Goal: Information Seeking & Learning: Find specific fact

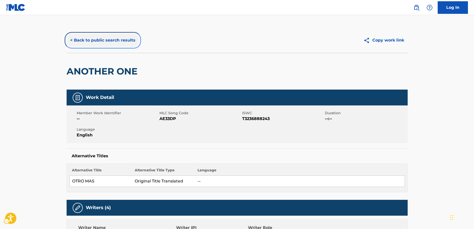
click at [111, 35] on button "< Back to public search results" at bounding box center [103, 40] width 72 height 13
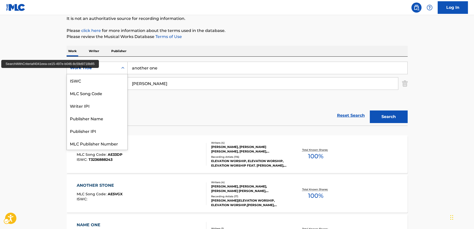
click at [127, 68] on div "Search Form" at bounding box center [122, 68] width 9 height 9
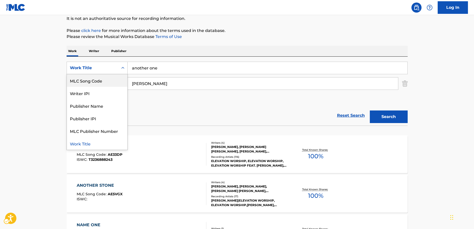
click at [105, 80] on div "MLC Song Code" at bounding box center [97, 80] width 60 height 13
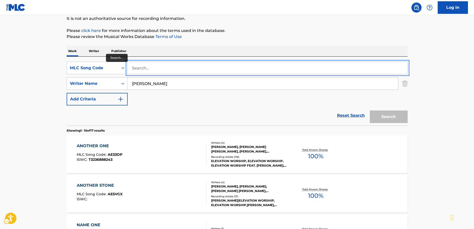
paste input "H2273A"
type input "H2273A"
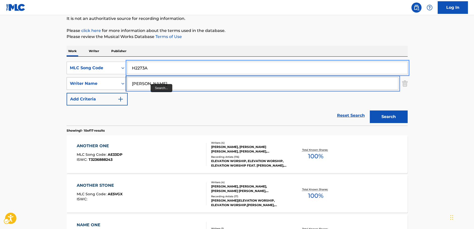
drag, startPoint x: 148, startPoint y: 83, endPoint x: 101, endPoint y: 83, distance: 46.9
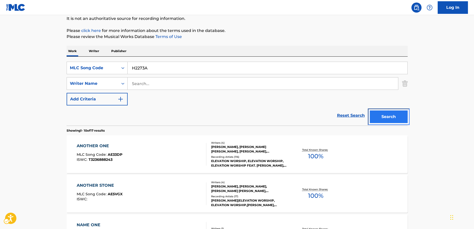
click at [397, 119] on button "Search" at bounding box center [388, 117] width 38 height 13
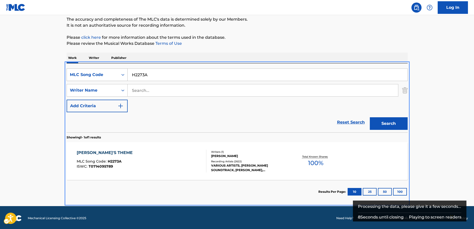
scroll to position [45, 0]
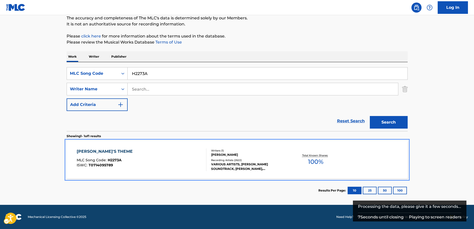
click at [129, 155] on div "[PERSON_NAME]'S THEME MLC Song Code : H2273A ISWC : T0714095789" at bounding box center [142, 160] width 130 height 23
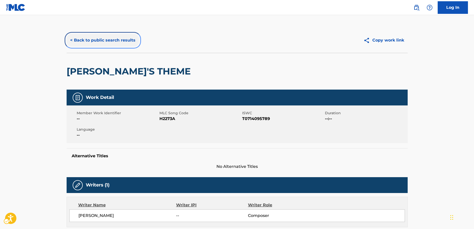
click at [111, 39] on button "< Back to public search results" at bounding box center [103, 40] width 72 height 13
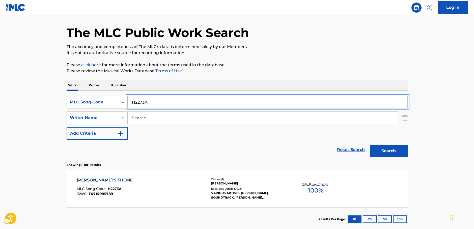
drag, startPoint x: 131, startPoint y: 104, endPoint x: 86, endPoint y: 104, distance: 44.4
paste input "Asterisk"
type input "Asterisk"
drag, startPoint x: 43, startPoint y: 103, endPoint x: 84, endPoint y: 111, distance: 41.6
click at [44, 103] on main "The MLC Public Work Search The accuracy and completeness of The MLC's data is d…" at bounding box center [237, 116] width 474 height 235
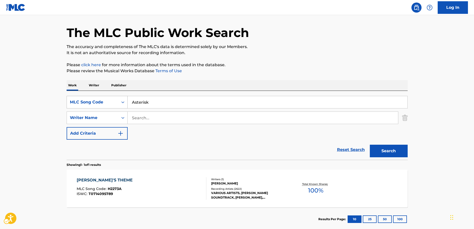
click at [120, 105] on div "Search Form" at bounding box center [122, 102] width 9 height 9
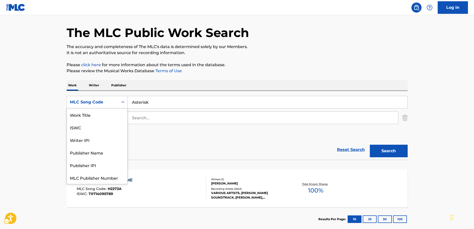
scroll to position [0, 0]
click at [102, 114] on div "Work Title" at bounding box center [97, 115] width 60 height 13
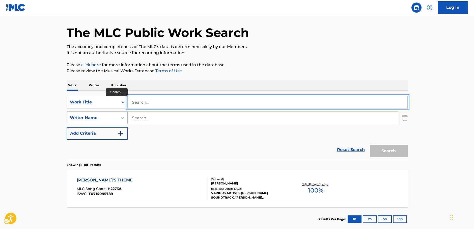
paste input "Asterisk"
type input "Asterisk"
click at [28, 114] on main "The MLC Public Work Search The accuracy and completeness of The MLC's data is d…" at bounding box center [237, 116] width 474 height 235
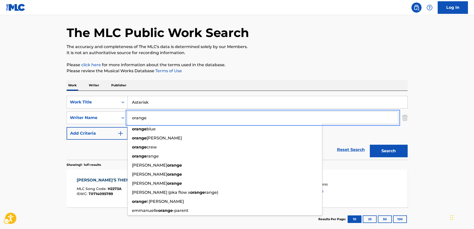
type input "orange"
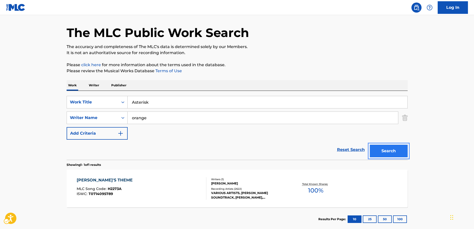
click at [393, 151] on button "Search" at bounding box center [388, 151] width 38 height 13
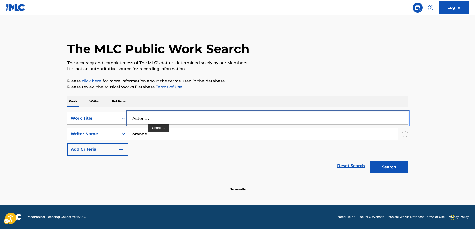
paste input "utarisuku"
drag, startPoint x: 146, startPoint y: 118, endPoint x: 105, endPoint y: 120, distance: 40.9
click at [105, 120] on div "SearchWithCriteria70bc0d25-217c-47e3-8a1b-c7bae24cd53b Work Title Asterisk" at bounding box center [237, 118] width 341 height 13
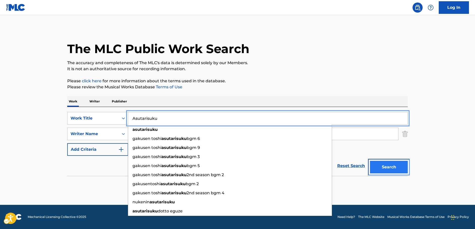
click at [396, 165] on button "Search" at bounding box center [389, 167] width 38 height 13
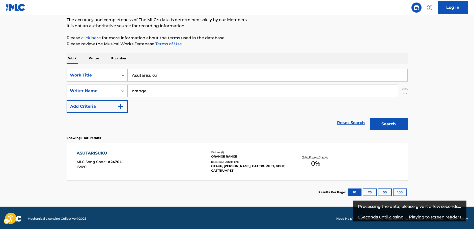
scroll to position [45, 0]
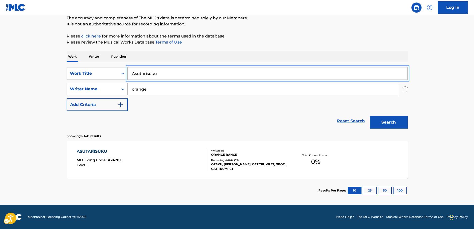
click at [103, 73] on div "SearchWithCriteria70bc0d25-217c-47e3-8a1b-c7bae24cd53b Work Title Asutarisuku" at bounding box center [237, 73] width 341 height 13
paste input "The End Begins"
type input "The End Begins"
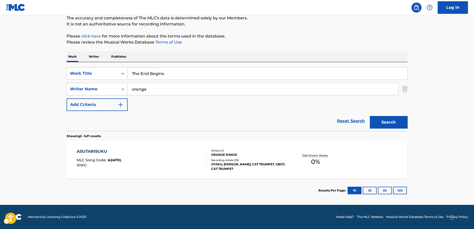
click at [28, 69] on main "The MLC Public Work Search The accuracy and completeness of The MLC's data is d…" at bounding box center [237, 87] width 474 height 235
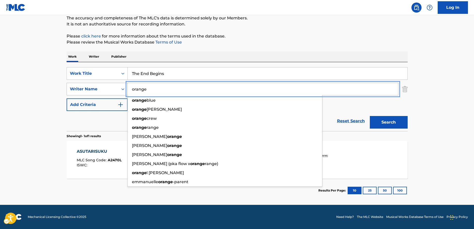
drag, startPoint x: 167, startPoint y: 90, endPoint x: 66, endPoint y: 90, distance: 100.6
click at [67, 91] on div "SearchWithCriteriae8c83158-9f30-425d-a0e5-f440446911bc Writer Name orange orang…" at bounding box center [237, 89] width 341 height 13
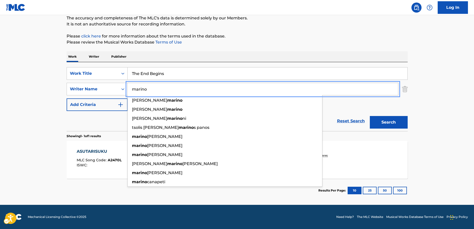
type input "marino"
click at [405, 122] on button "Search" at bounding box center [388, 122] width 38 height 13
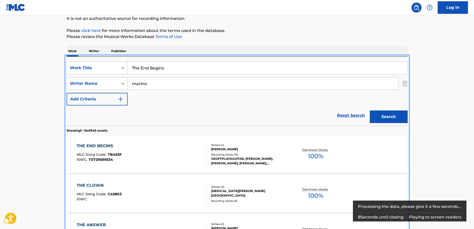
scroll to position [107, 0]
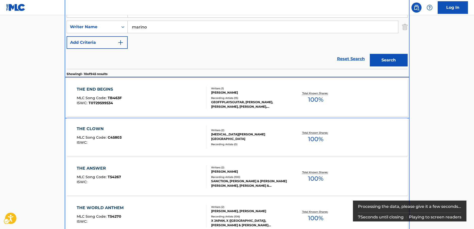
click at [151, 99] on div "THE END BEGINS MLC Song Code : TB463F ISWC : T0729599534" at bounding box center [142, 97] width 130 height 23
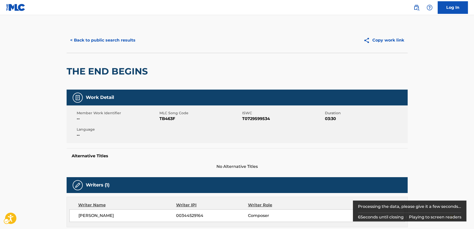
click at [169, 120] on span "MLC Song Code - TB463F" at bounding box center [199, 119] width 81 height 6
copy span "TB463F"
click at [245, 120] on span "ISWC - T0729599534" at bounding box center [282, 119] width 81 height 6
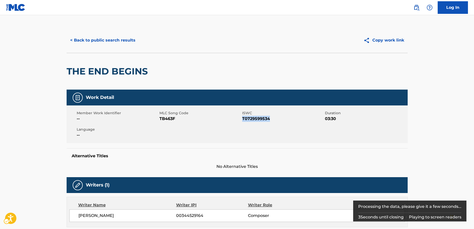
copy span "T0729599534"
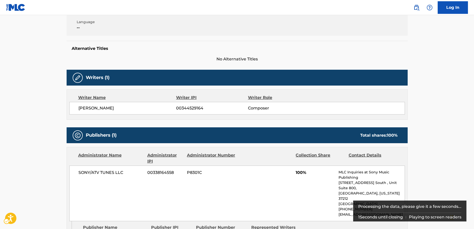
scroll to position [151, 0]
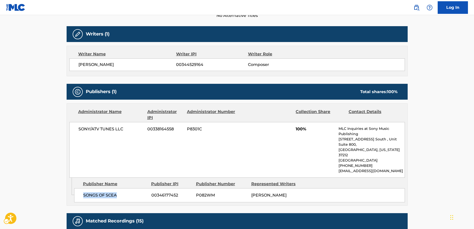
drag, startPoint x: 106, startPoint y: 188, endPoint x: 83, endPoint y: 188, distance: 23.4
click at [83, 189] on div "SONGS OF SCEA 00346177452 P082WM [PERSON_NAME]" at bounding box center [239, 196] width 330 height 14
copy span "SONGS OF SCEA"
drag, startPoint x: 131, startPoint y: 130, endPoint x: 46, endPoint y: 136, distance: 85.6
click at [74, 134] on div "SONY/ATV TUNES LLC 00338164558 P8301C 100% MLC Inquiries at Sony Music Publishi…" at bounding box center [236, 150] width 335 height 56
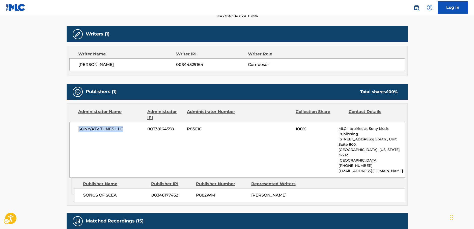
copy span "SONY/ATV TUNES LLC"
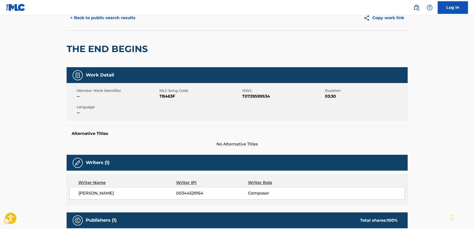
scroll to position [0, 0]
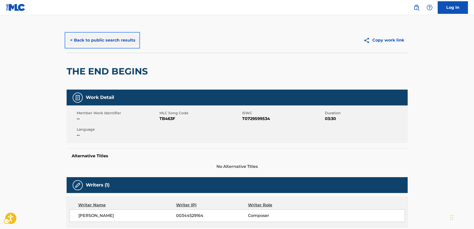
click at [93, 41] on button "< Back to public search results" at bounding box center [103, 40] width 72 height 13
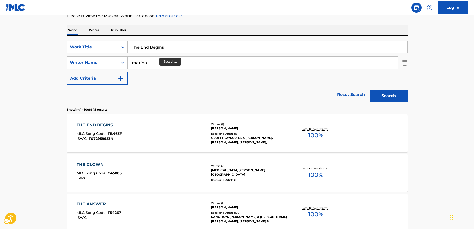
scroll to position [57, 0]
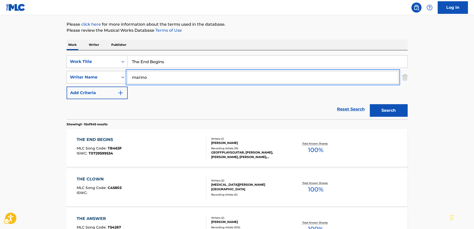
drag, startPoint x: 137, startPoint y: 78, endPoint x: 103, endPoint y: 81, distance: 34.7
paste input "[PERSON_NAME]"
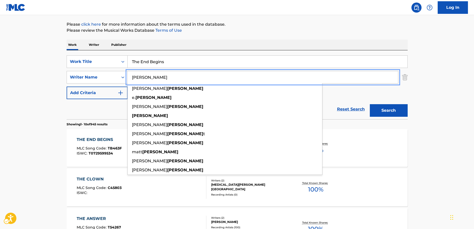
type input "[PERSON_NAME]"
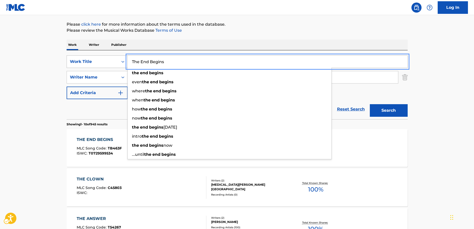
drag, startPoint x: 136, startPoint y: 62, endPoint x: 114, endPoint y: 64, distance: 22.2
paste input "Aurene, Dragon Full of Light"
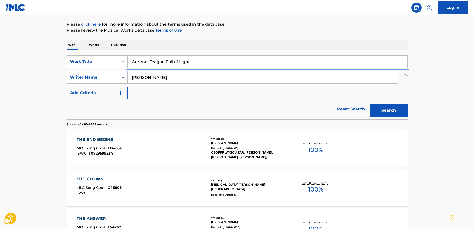
type input "Aurene, Dragon Full of Light"
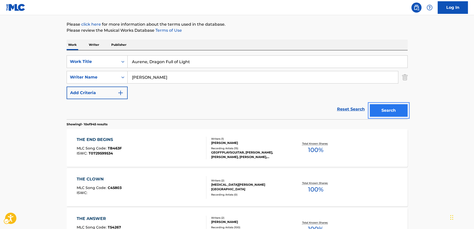
click at [387, 111] on button "Search" at bounding box center [388, 110] width 38 height 13
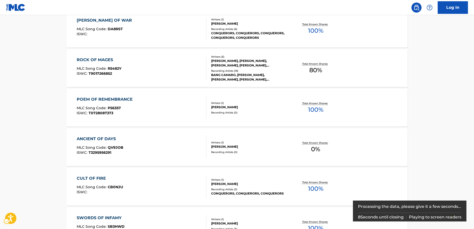
scroll to position [107, 0]
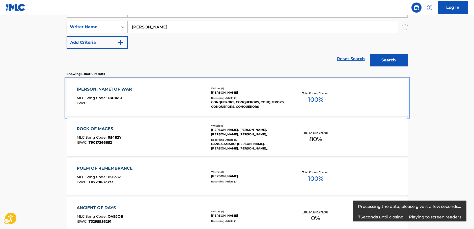
click at [152, 104] on div "[PERSON_NAME] OF WAR MLC Song Code : DA8RST ISWC :" at bounding box center [142, 97] width 130 height 23
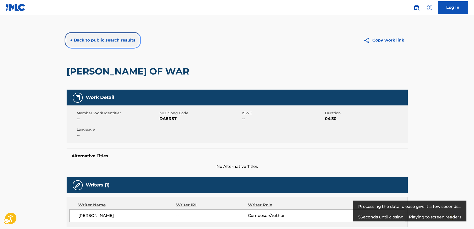
click at [101, 39] on button "< Back to public search results" at bounding box center [103, 40] width 72 height 13
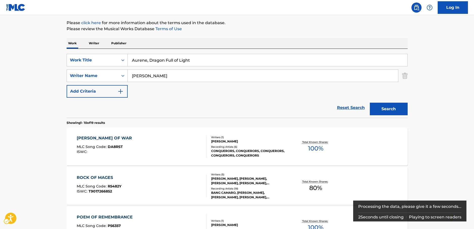
scroll to position [57, 0]
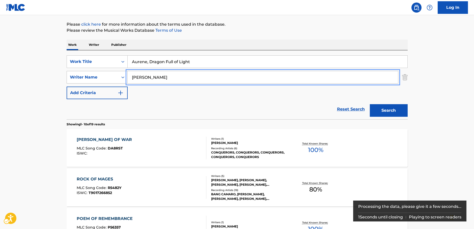
drag, startPoint x: 143, startPoint y: 79, endPoint x: 101, endPoint y: 82, distance: 41.7
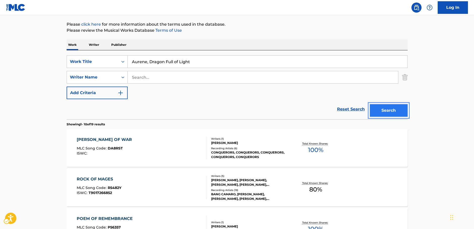
click at [390, 114] on button "Search" at bounding box center [388, 110] width 38 height 13
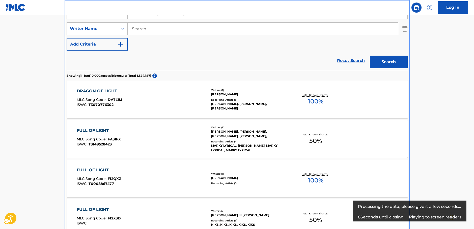
scroll to position [32, 0]
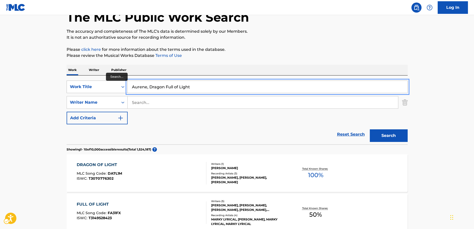
drag, startPoint x: 167, startPoint y: 85, endPoint x: 95, endPoint y: 87, distance: 72.1
paste input "Clock Strikes"
type input "Clock Strikes"
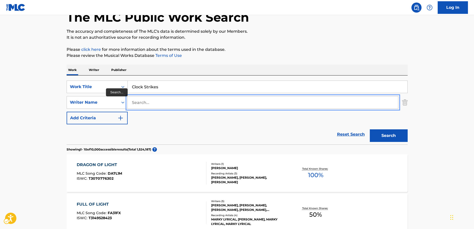
click at [151, 104] on input "Search..." at bounding box center [263, 103] width 270 height 12
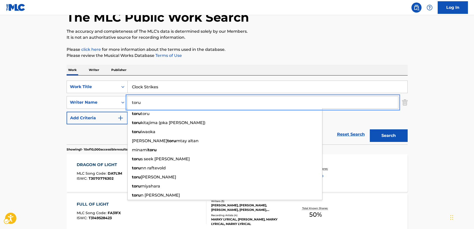
type input "toru"
click at [385, 138] on button "Search" at bounding box center [388, 136] width 38 height 13
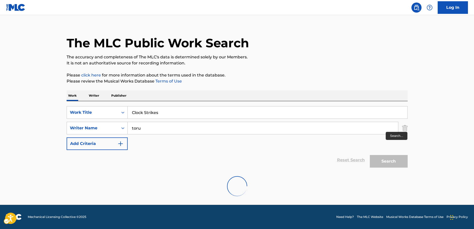
scroll to position [0, 0]
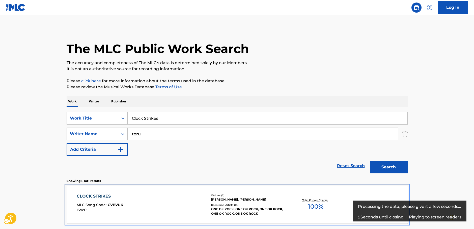
click at [130, 198] on div "CLOCK STRIKES MLC Song Code : CVBVUK ISWC :" at bounding box center [142, 205] width 130 height 23
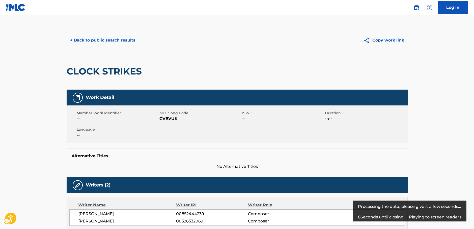
click at [169, 117] on span "MLC Song Code - CVBVUK" at bounding box center [199, 119] width 81 height 6
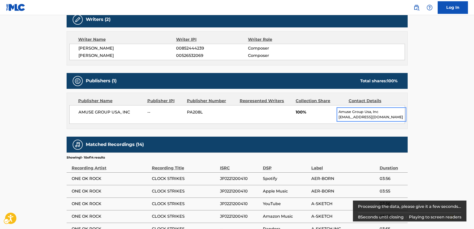
copy span "CVBVUK"
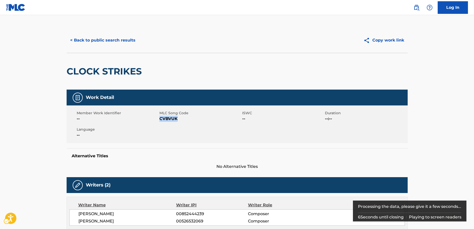
click at [170, 118] on span "MLC Song Code - CVBVUK" at bounding box center [199, 119] width 81 height 6
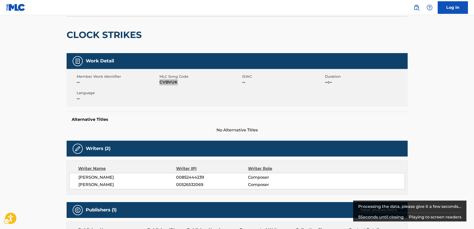
scroll to position [76, 0]
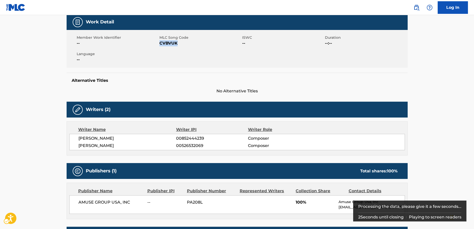
drag, startPoint x: 135, startPoint y: 146, endPoint x: 74, endPoint y: 141, distance: 61.3
click at [72, 141] on div "[PERSON_NAME] 00852444239 Composer [PERSON_NAME] 00526532069 Composer" at bounding box center [236, 142] width 335 height 16
copy div "[PERSON_NAME] 00852444239 Composer [PERSON_NAME]"
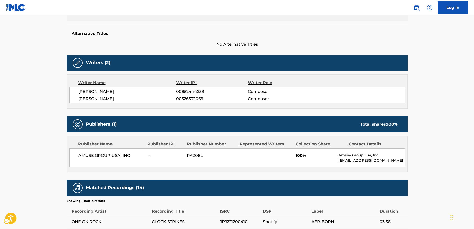
scroll to position [176, 0]
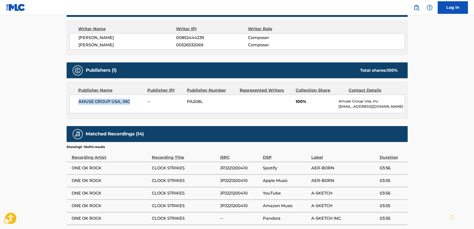
drag, startPoint x: 118, startPoint y: 106, endPoint x: 80, endPoint y: 108, distance: 38.1
click at [80, 108] on div "AMUSE GROUP USA, INC -- PA208L 100% Amuse Group Usa, Inc [EMAIL_ADDRESS][DOMAIN…" at bounding box center [236, 104] width 335 height 19
copy span "AMUSE GROUP USA, INC"
